Goal: Task Accomplishment & Management: Use online tool/utility

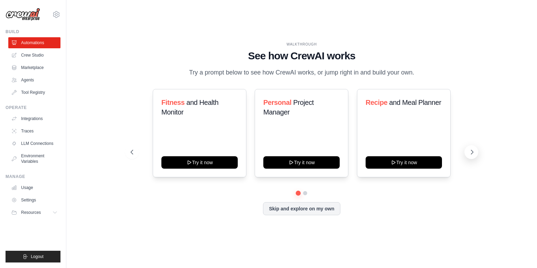
click at [469, 153] on icon at bounding box center [471, 152] width 7 height 7
click at [474, 154] on icon at bounding box center [471, 152] width 7 height 7
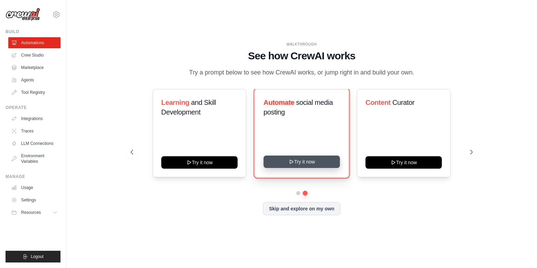
click at [298, 165] on button "Try it now" at bounding box center [301, 162] width 76 height 12
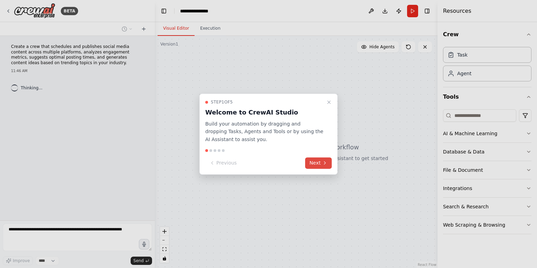
click at [318, 163] on button "Next" at bounding box center [318, 162] width 27 height 11
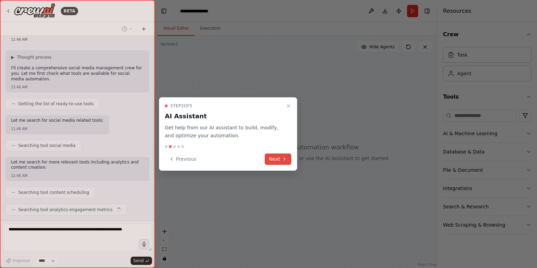
scroll to position [49, 0]
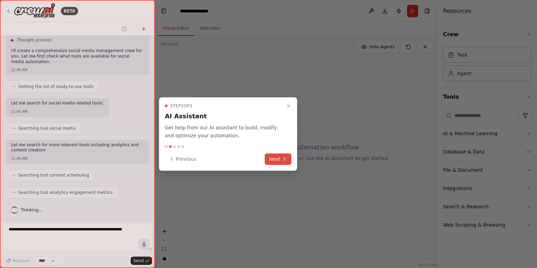
click at [277, 160] on button "Next" at bounding box center [278, 159] width 27 height 11
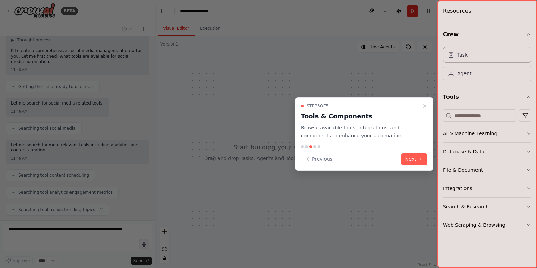
scroll to position [66, 0]
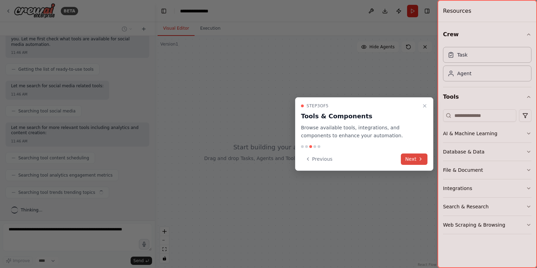
click at [415, 158] on button "Next" at bounding box center [414, 159] width 27 height 11
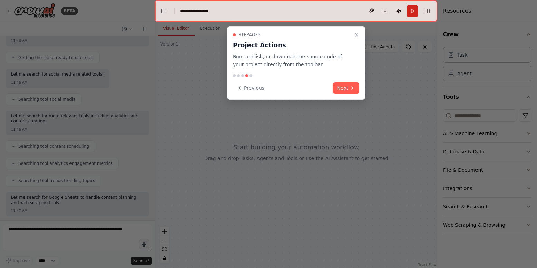
scroll to position [113, 0]
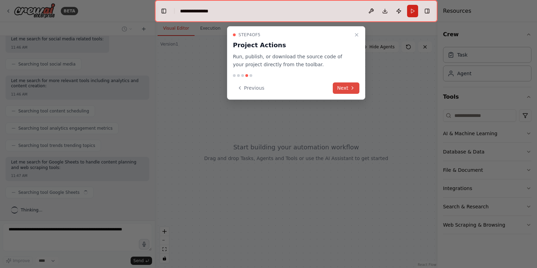
click at [345, 89] on button "Next" at bounding box center [346, 88] width 27 height 11
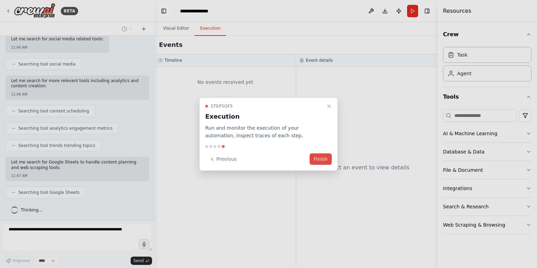
scroll to position [130, 0]
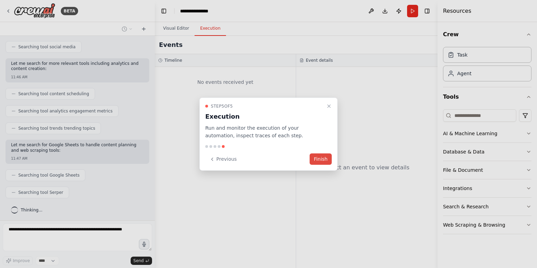
click at [319, 157] on button "Finish" at bounding box center [320, 159] width 22 height 11
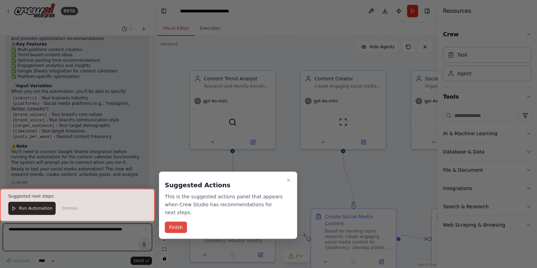
scroll to position [729, 0]
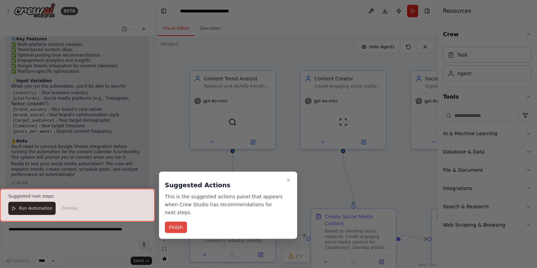
click at [176, 230] on button "Finish" at bounding box center [176, 227] width 22 height 11
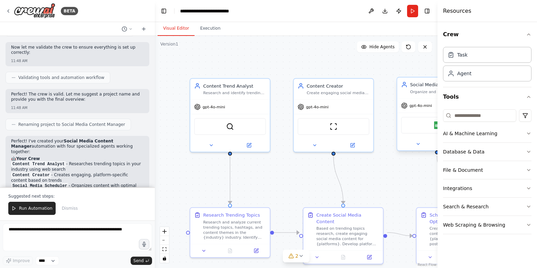
scroll to position [513, 0]
drag, startPoint x: 424, startPoint y: 81, endPoint x: 475, endPoint y: 54, distance: 58.4
click at [475, 54] on div "Task" at bounding box center [487, 55] width 88 height 16
click at [484, 140] on button "AI & Machine Learning" at bounding box center [487, 134] width 88 height 18
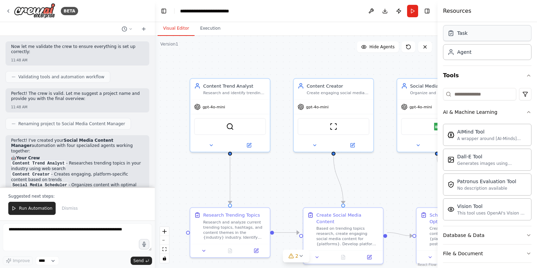
scroll to position [17, 0]
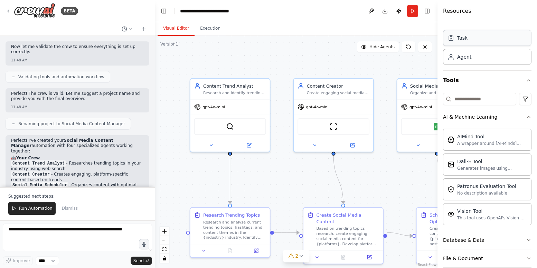
click at [524, 120] on button "AI & Machine Learning" at bounding box center [487, 117] width 88 height 18
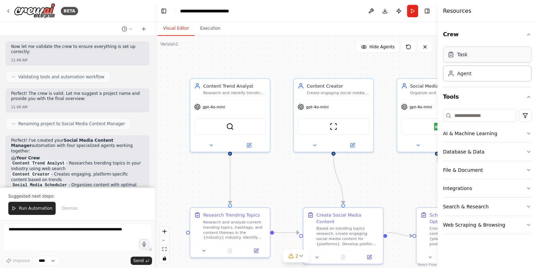
click at [525, 150] on button "Database & Data" at bounding box center [487, 152] width 88 height 18
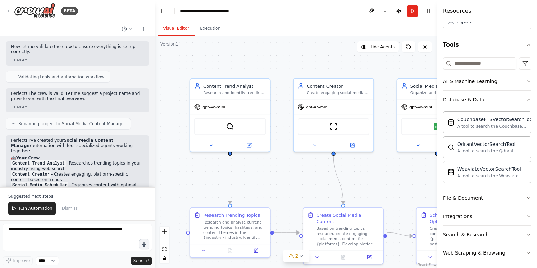
scroll to position [52, 0]
click at [523, 103] on button "Database & Data" at bounding box center [487, 99] width 88 height 18
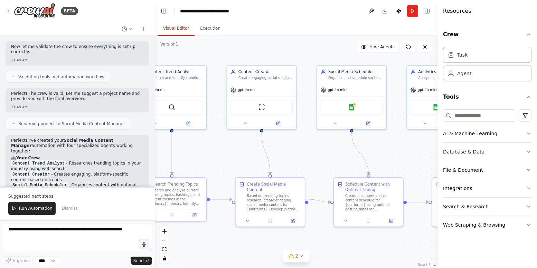
drag, startPoint x: 460, startPoint y: 56, endPoint x: 285, endPoint y: 151, distance: 199.5
click at [285, 151] on div ".deletable-edge-delete-btn { width: 20px; height: 20px; border: 0px solid #ffff…" at bounding box center [296, 152] width 282 height 232
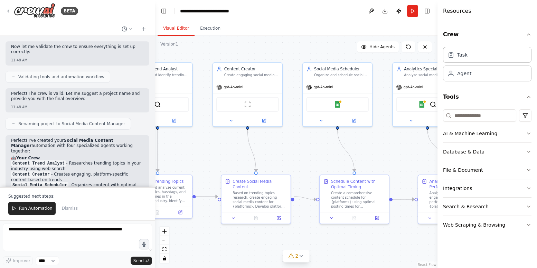
drag, startPoint x: 285, startPoint y: 151, endPoint x: 322, endPoint y: 159, distance: 37.5
click at [322, 159] on div ".deletable-edge-delete-btn { width: 20px; height: 20px; border: 0px solid #ffff…" at bounding box center [296, 152] width 282 height 232
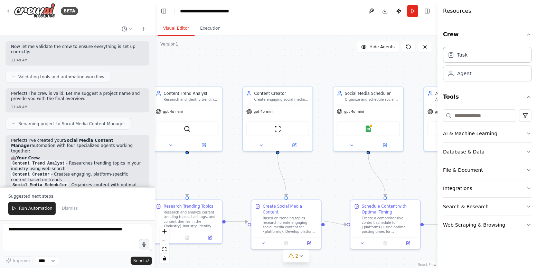
drag, startPoint x: 380, startPoint y: 156, endPoint x: 416, endPoint y: 178, distance: 42.1
click at [416, 178] on div ".deletable-edge-delete-btn { width: 20px; height: 20px; border: 0px solid #ffff…" at bounding box center [296, 152] width 282 height 232
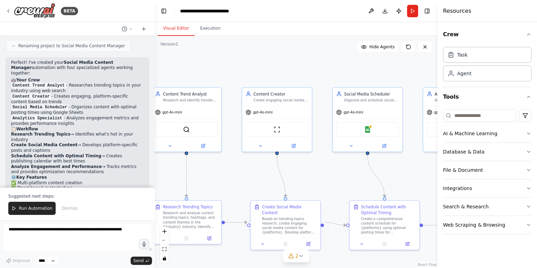
scroll to position [585, 0]
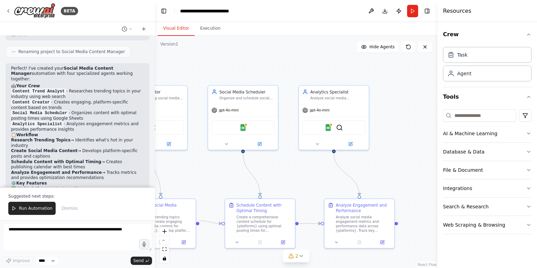
drag, startPoint x: 340, startPoint y: 194, endPoint x: 215, endPoint y: 190, distance: 124.7
click at [215, 190] on div ".deletable-edge-delete-btn { width: 20px; height: 20px; border: 0px solid #ffff…" at bounding box center [296, 152] width 282 height 232
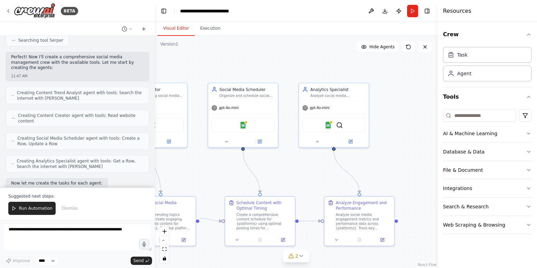
scroll to position [356, 0]
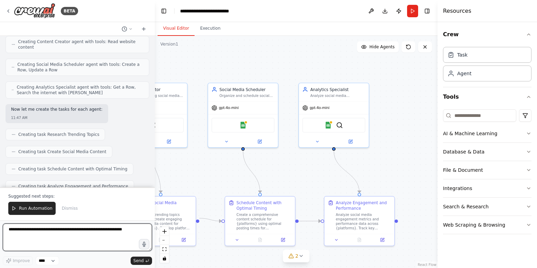
click at [36, 231] on textarea at bounding box center [77, 238] width 149 height 28
type textarea "**********"
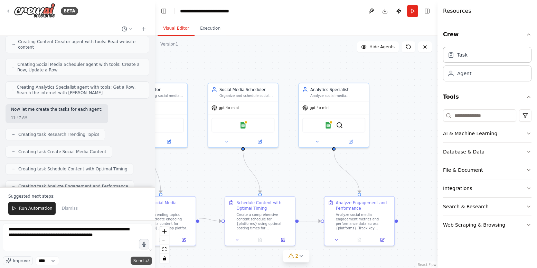
click at [136, 261] on span "Send" at bounding box center [138, 261] width 10 height 6
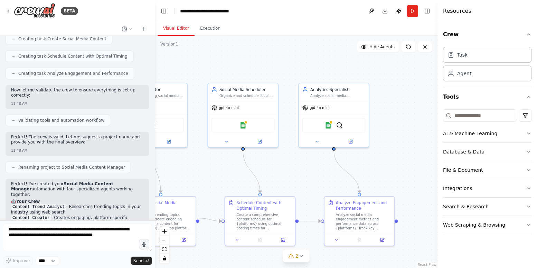
scroll to position [467, 0]
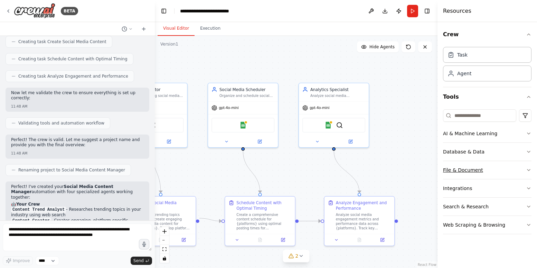
click at [488, 169] on button "File & Document" at bounding box center [487, 170] width 88 height 18
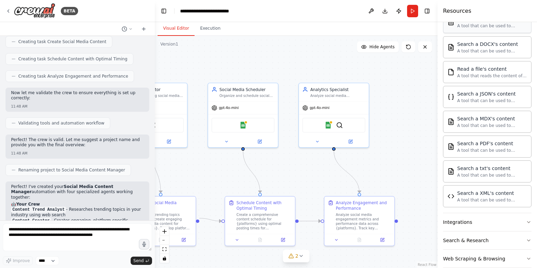
scroll to position [182, 0]
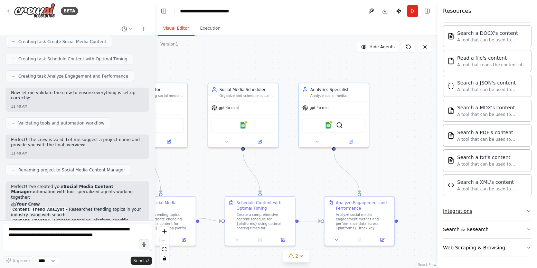
click at [490, 214] on button "Integrations" at bounding box center [487, 211] width 88 height 18
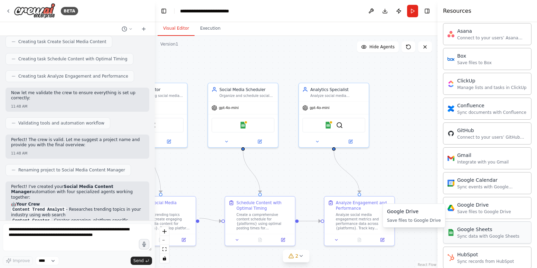
scroll to position [385, 0]
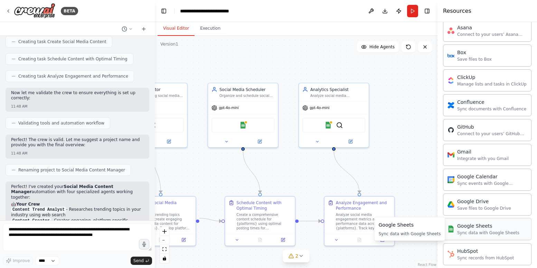
click at [487, 229] on div "Google Sheets" at bounding box center [488, 226] width 62 height 7
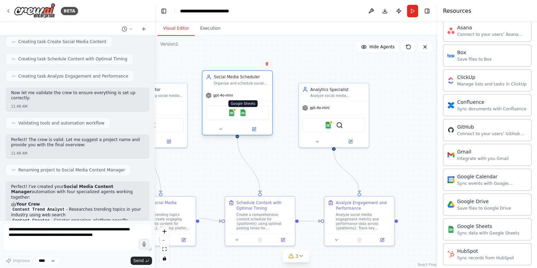
drag, startPoint x: 248, startPoint y: 123, endPoint x: 244, endPoint y: 110, distance: 13.1
click at [244, 109] on div "Google Sheets Google Sheets" at bounding box center [237, 112] width 63 height 15
click at [243, 112] on img at bounding box center [242, 112] width 7 height 7
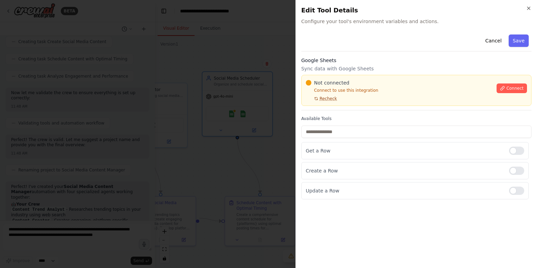
click at [326, 99] on span "Recheck" at bounding box center [327, 99] width 17 height 6
click at [527, 6] on icon "button" at bounding box center [529, 9] width 6 height 6
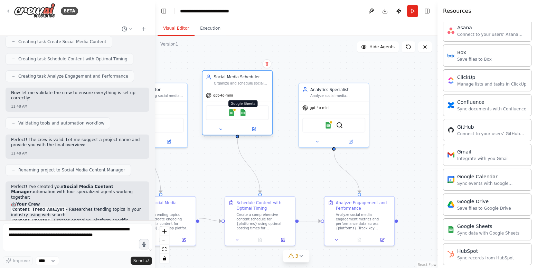
click at [244, 111] on img at bounding box center [242, 112] width 7 height 7
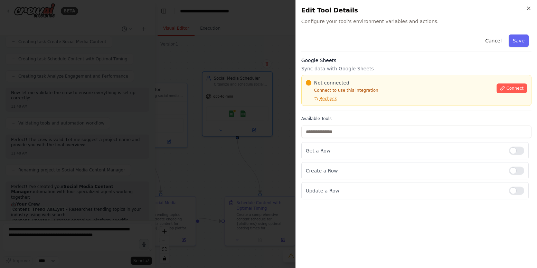
click at [263, 89] on div at bounding box center [268, 134] width 537 height 268
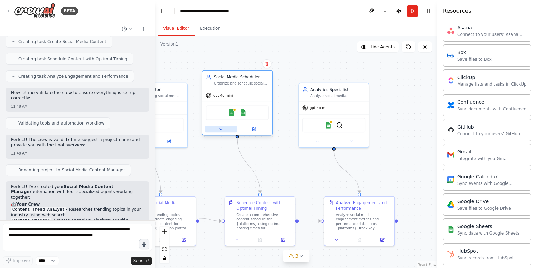
click at [221, 130] on icon at bounding box center [220, 129] width 2 height 1
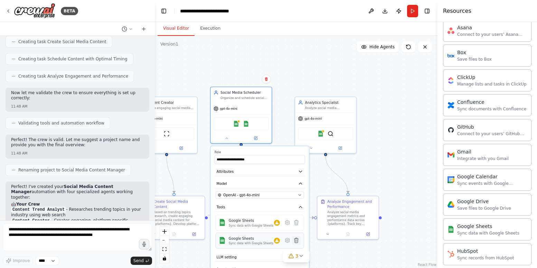
click at [297, 241] on icon at bounding box center [296, 240] width 4 height 5
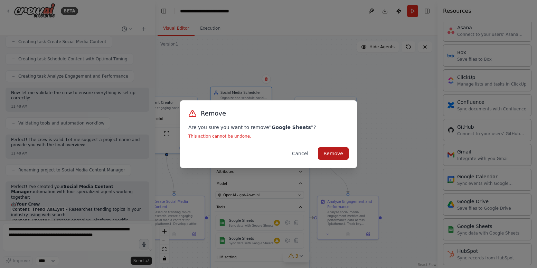
click at [330, 156] on button "Remove" at bounding box center [333, 153] width 31 height 12
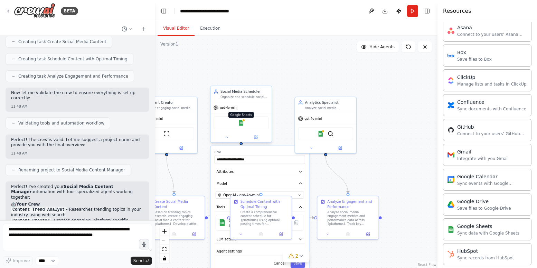
click at [244, 124] on div "Google Sheets" at bounding box center [240, 122] width 55 height 13
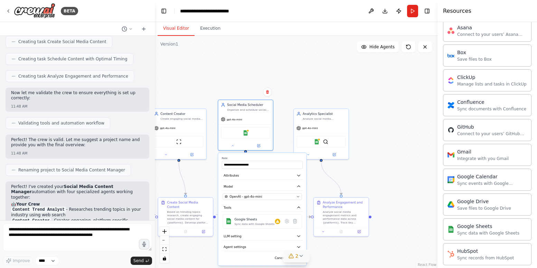
click at [299, 256] on icon at bounding box center [300, 256] width 3 height 1
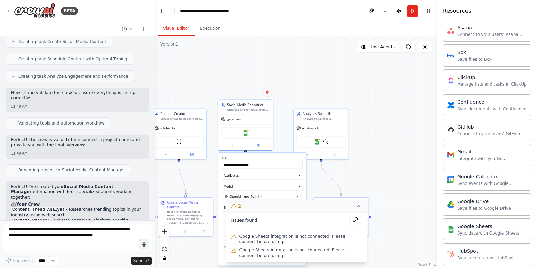
click at [358, 206] on icon at bounding box center [359, 206] width 6 height 6
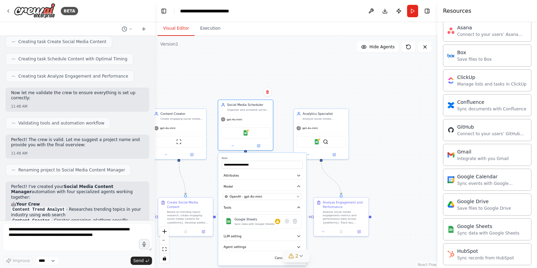
click at [272, 261] on div "Cancel Save" at bounding box center [262, 258] width 81 height 8
click at [278, 260] on button "Cancel" at bounding box center [280, 258] width 16 height 8
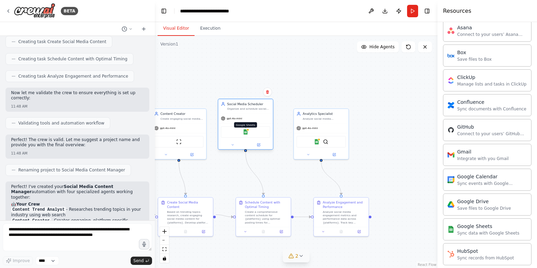
click at [246, 134] on img at bounding box center [245, 131] width 5 height 5
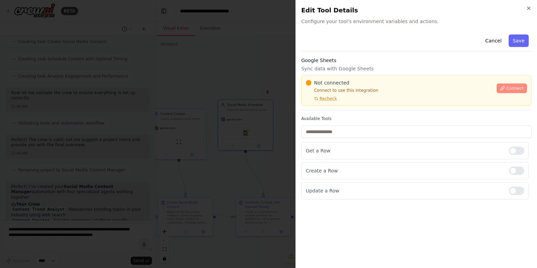
click at [506, 87] on button "Connect" at bounding box center [511, 89] width 30 height 10
click at [512, 89] on span "Connect" at bounding box center [514, 89] width 17 height 6
click at [325, 77] on div "Not connected Connect to use this integration Recheck Connect" at bounding box center [416, 90] width 230 height 31
click at [345, 77] on div "Not connected Connect to use this integration Recheck Connect" at bounding box center [416, 90] width 230 height 31
drag, startPoint x: 325, startPoint y: 170, endPoint x: 235, endPoint y: 165, distance: 90.6
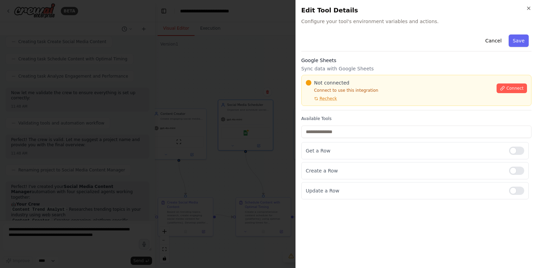
click at [301, 171] on div "Get a Row Create a Row Update a Row" at bounding box center [416, 170] width 230 height 57
click at [320, 74] on div "Google Sheets Sync data with Google Sheets Not connected Connect to use this in…" at bounding box center [416, 84] width 230 height 54
click at [333, 81] on span "Not connected" at bounding box center [331, 82] width 35 height 7
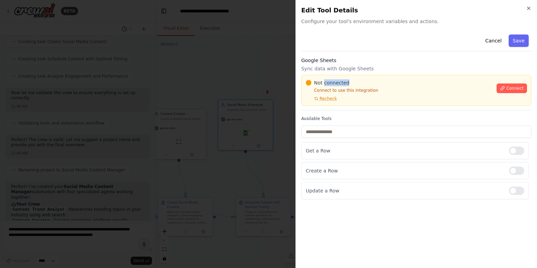
click at [333, 81] on span "Not connected" at bounding box center [331, 82] width 35 height 7
click at [223, 110] on div at bounding box center [268, 134] width 537 height 268
